Goal: Book appointment/travel/reservation

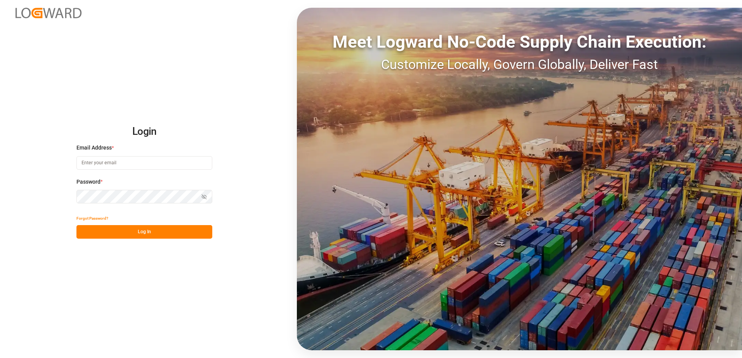
click at [106, 160] on input at bounding box center [144, 163] width 136 height 14
click at [131, 229] on button "Log In" at bounding box center [144, 232] width 136 height 14
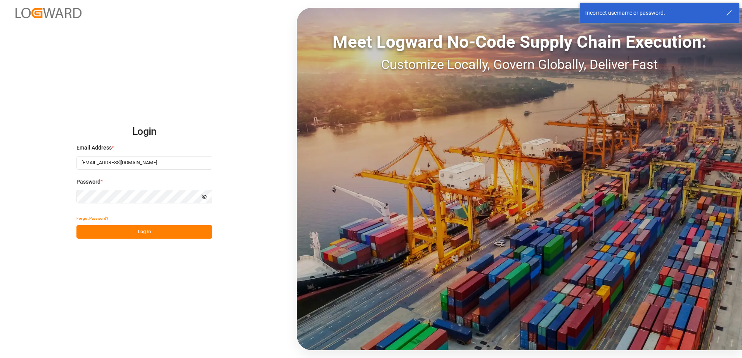
click at [102, 165] on input "[EMAIL_ADDRESS][DOMAIN_NAME]" at bounding box center [144, 163] width 136 height 14
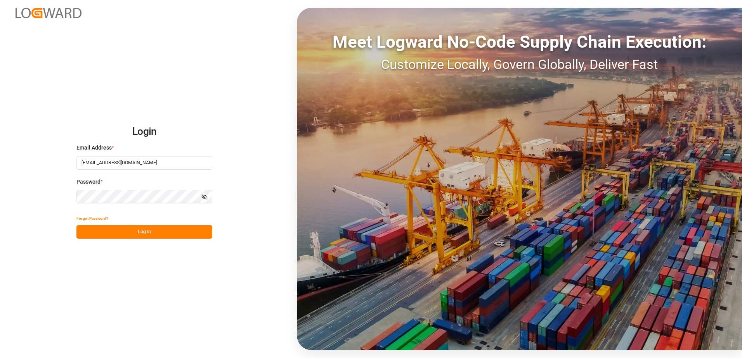
type input "[EMAIL_ADDRESS][DOMAIN_NAME]"
click at [147, 233] on button "Log In" at bounding box center [144, 232] width 136 height 14
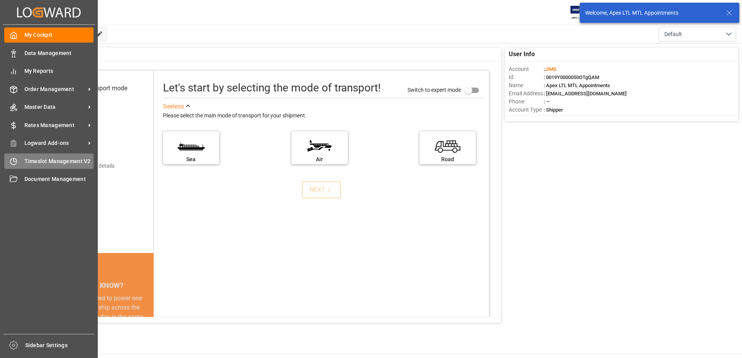
click at [17, 161] on icon at bounding box center [15, 159] width 3 height 3
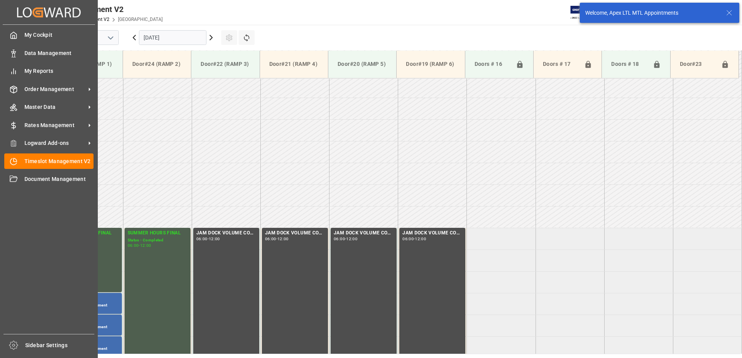
scroll to position [213, 0]
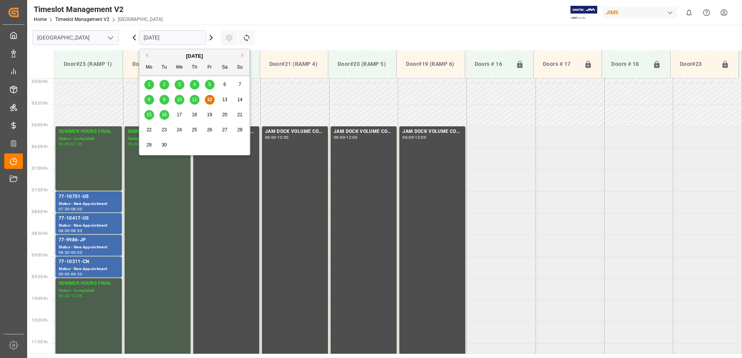
click at [174, 35] on input "[DATE]" at bounding box center [172, 37] width 67 height 15
click at [147, 118] on div "15" at bounding box center [149, 115] width 10 height 9
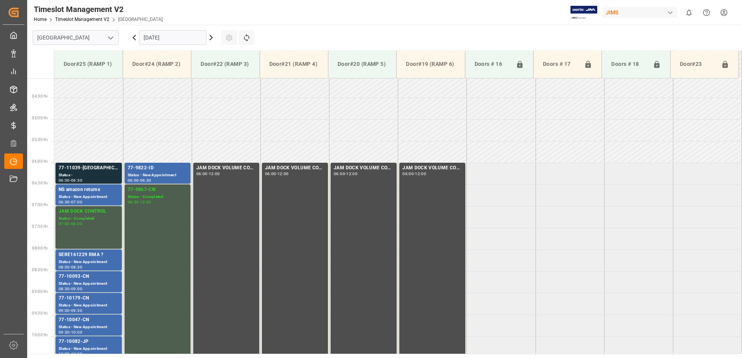
scroll to position [163, 0]
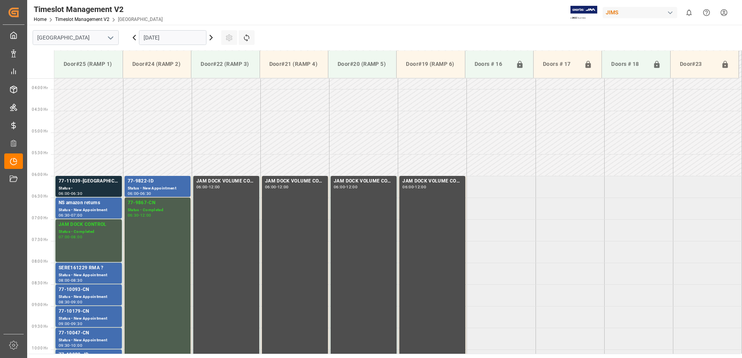
click at [165, 39] on input "[DATE]" at bounding box center [172, 37] width 67 height 15
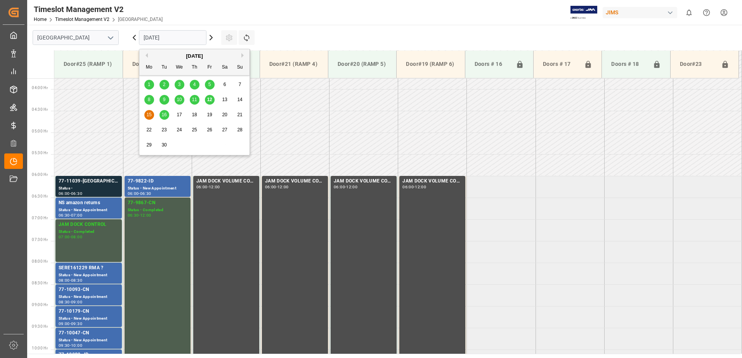
click at [164, 113] on span "16" at bounding box center [163, 114] width 5 height 5
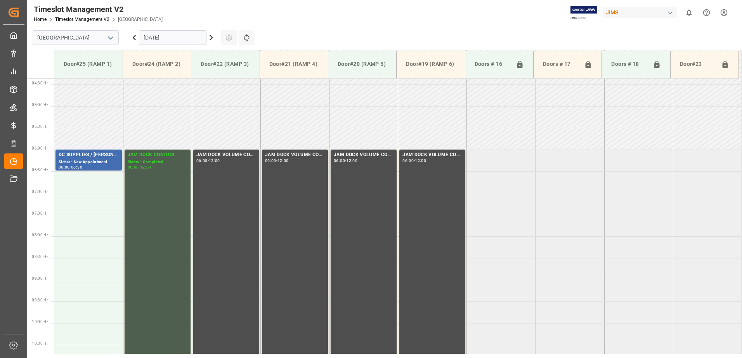
scroll to position [213, 0]
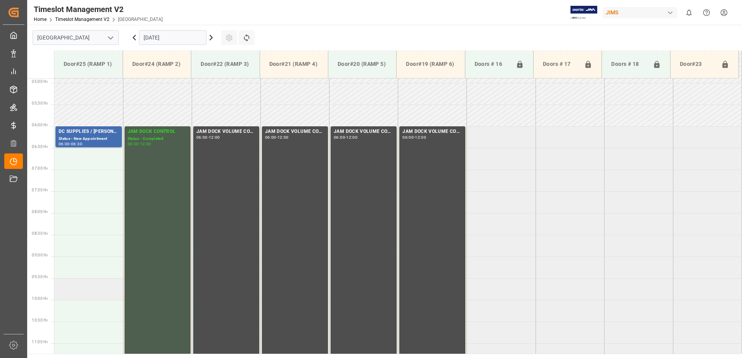
click at [71, 296] on td at bounding box center [88, 289] width 69 height 22
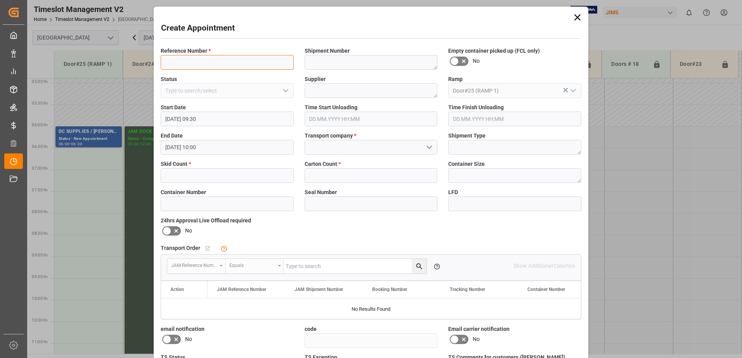
click at [180, 57] on input at bounding box center [227, 62] width 133 height 15
type input "JS20250910UL"
click at [178, 171] on input "text" at bounding box center [227, 175] width 133 height 15
type input "1"
click at [320, 182] on input "text" at bounding box center [370, 175] width 133 height 15
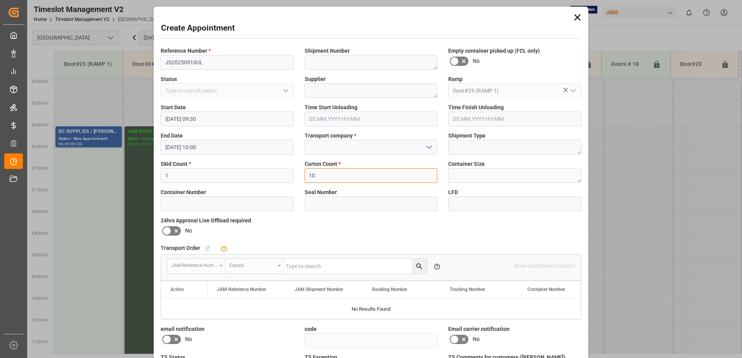
type input "10"
click at [328, 150] on input at bounding box center [370, 147] width 133 height 15
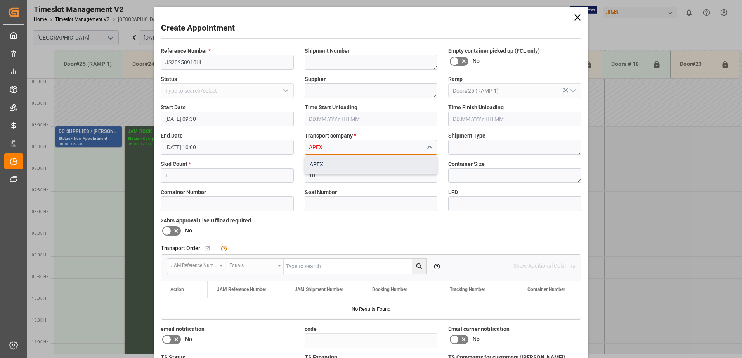
click at [321, 162] on div "APEX" at bounding box center [371, 164] width 132 height 17
type input "APEX"
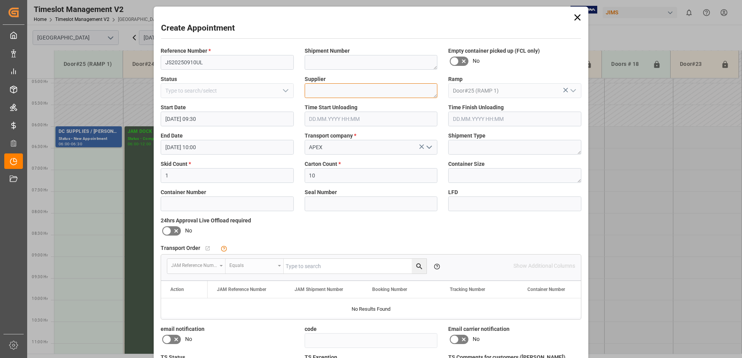
click at [323, 91] on textarea at bounding box center [370, 90] width 133 height 15
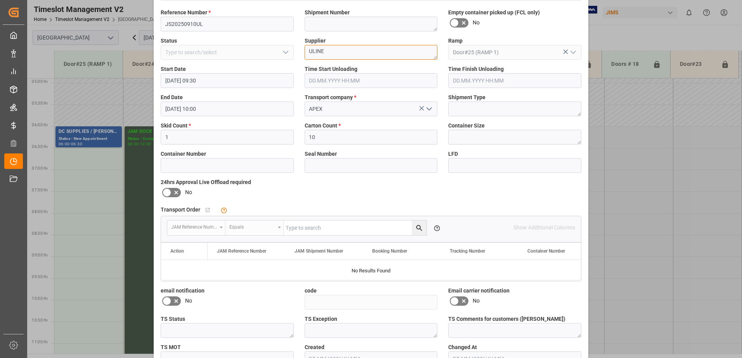
scroll to position [39, 0]
type textarea "ULINE"
click at [510, 187] on div "Reference Number * JS20250910UL Shipment Number Empty container picked up (FCL …" at bounding box center [370, 186] width 431 height 363
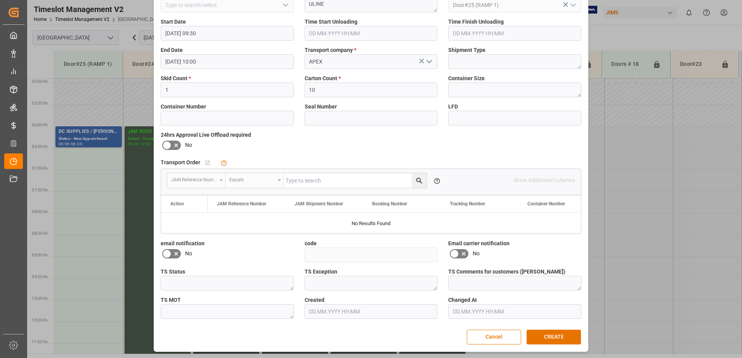
scroll to position [86, 0]
click at [556, 330] on button "CREATE" at bounding box center [553, 337] width 54 height 15
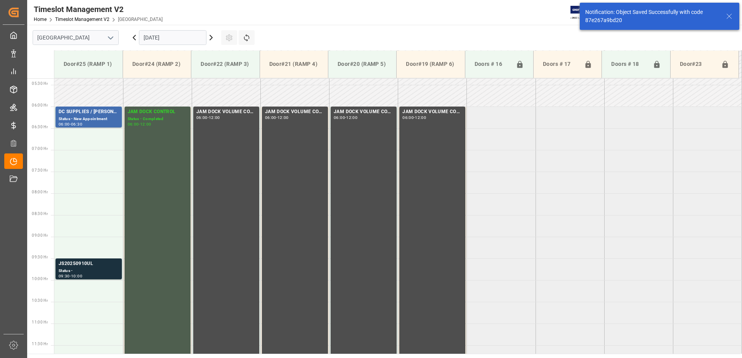
scroll to position [343, 0]
